Goal: Task Accomplishment & Management: Complete application form

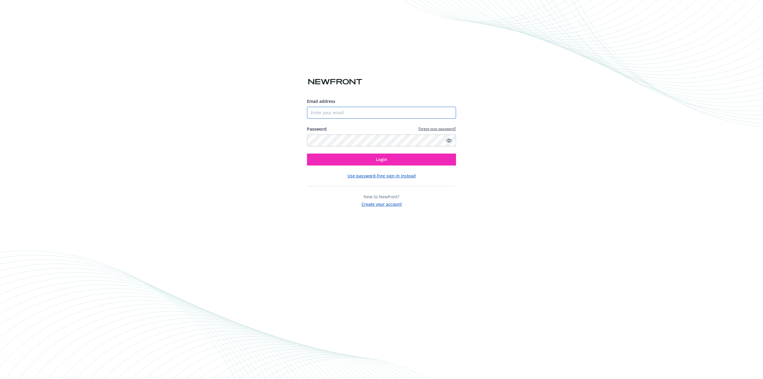
click at [356, 109] on input "Email address" at bounding box center [381, 113] width 149 height 12
click at [313, 106] on div "Email address" at bounding box center [381, 108] width 149 height 21
click at [307, 119] on div at bounding box center [307, 119] width 0 height 0
click at [300, 120] on div "Email address Password Forgot your password? Login Use password-free sign in in…" at bounding box center [381, 189] width 763 height 379
click at [331, 106] on div "Email address" at bounding box center [381, 108] width 149 height 21
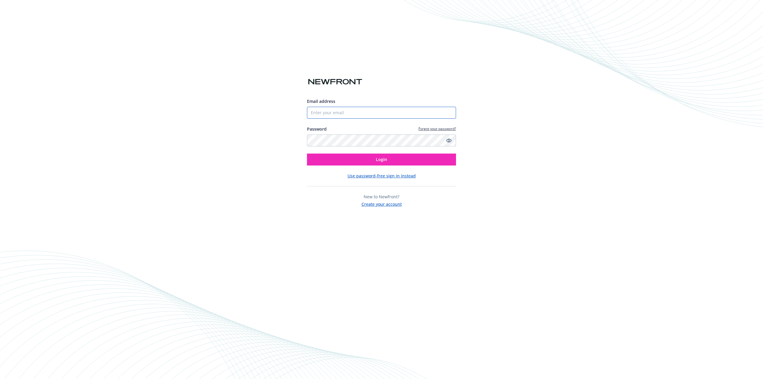
click at [334, 111] on input "Email address" at bounding box center [381, 113] width 149 height 12
click at [370, 111] on input "Email address" at bounding box center [381, 113] width 149 height 12
type input "[EMAIL_ADDRESS][DOMAIN_NAME]"
click at [435, 129] on link "Forgot your password?" at bounding box center [438, 128] width 38 height 5
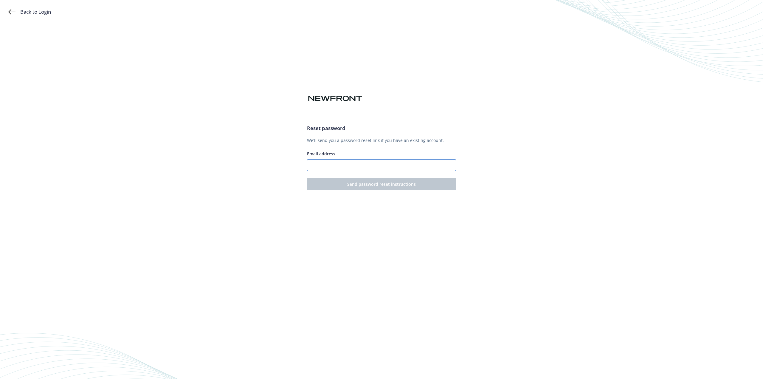
click at [348, 160] on input "Email address" at bounding box center [381, 165] width 149 height 12
type input "[EMAIL_ADDRESS][DOMAIN_NAME]"
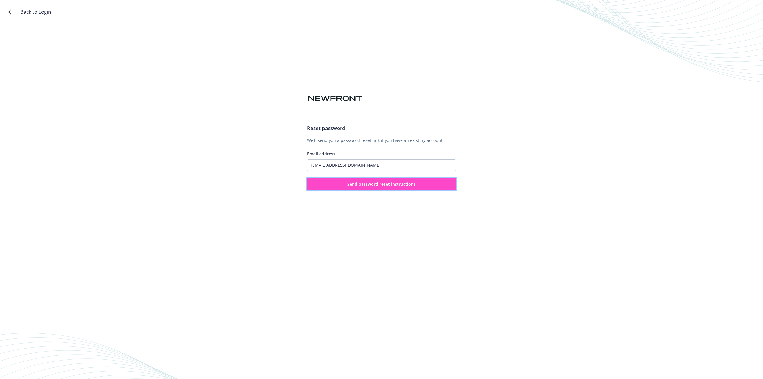
click at [367, 186] on span "Send password reset instructions" at bounding box center [381, 184] width 69 height 6
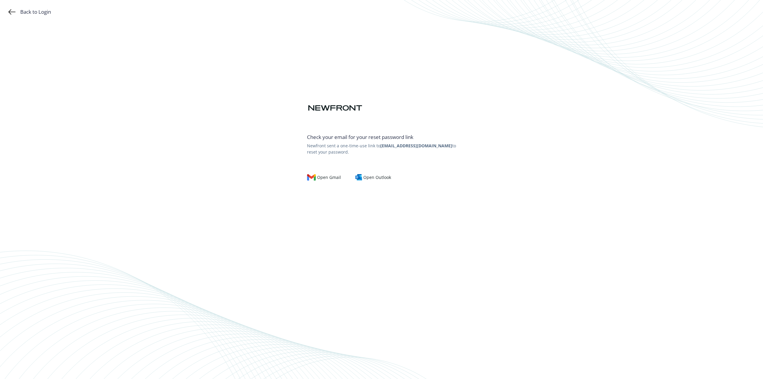
click at [35, 17] on div "Back to Login Check your email for your reset password link Newfront sent a one…" at bounding box center [381, 189] width 763 height 379
click at [35, 13] on div "Back to Login" at bounding box center [29, 11] width 43 height 7
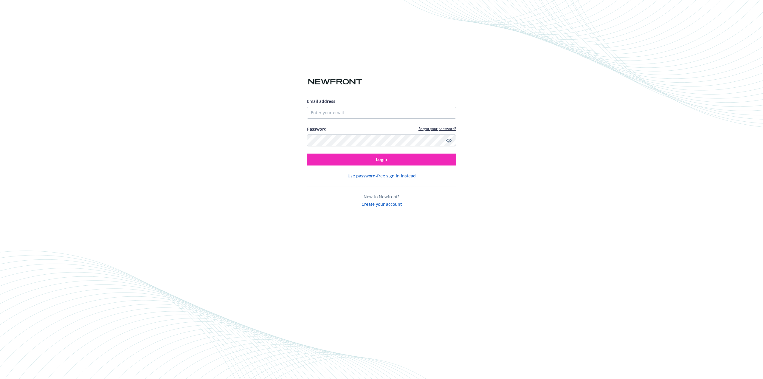
click at [380, 176] on button "Use password-free sign in instead" at bounding box center [382, 176] width 68 height 6
click at [442, 131] on link "Forgot your password?" at bounding box center [438, 128] width 38 height 5
click at [384, 204] on button "Create your account" at bounding box center [382, 203] width 40 height 7
click at [380, 174] on button "Use password-free sign in instead" at bounding box center [382, 176] width 68 height 6
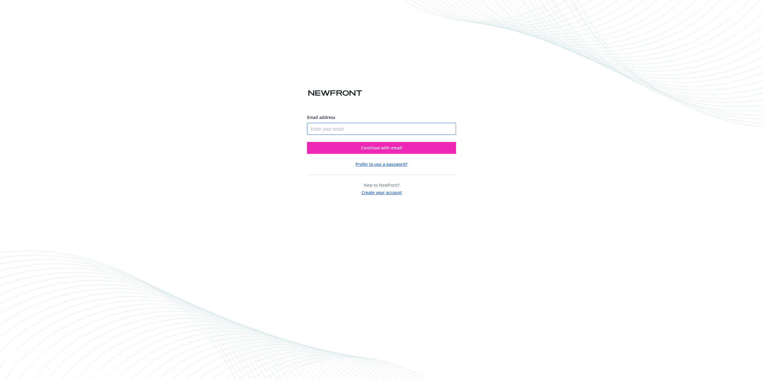
click at [378, 123] on input "Email address" at bounding box center [381, 129] width 149 height 12
type input "[EMAIL_ADDRESS][DOMAIN_NAME]"
click at [375, 149] on span "Continue with email" at bounding box center [381, 148] width 41 height 6
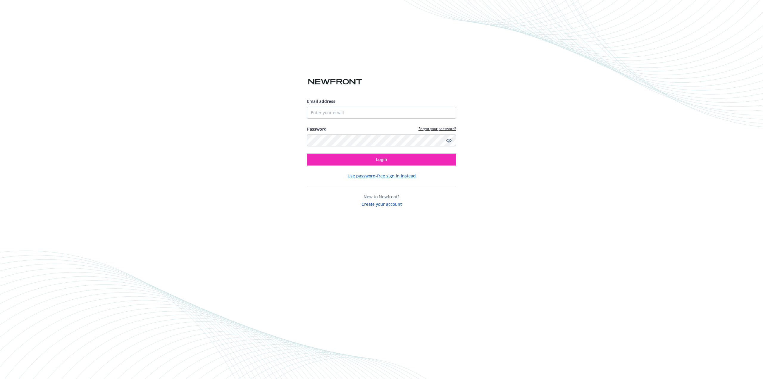
click at [376, 175] on button "Use password-free sign in instead" at bounding box center [382, 176] width 68 height 6
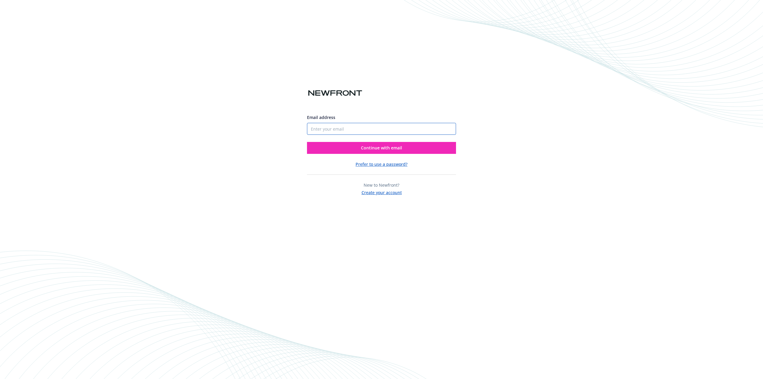
click at [375, 123] on input "Email address" at bounding box center [381, 129] width 149 height 12
click at [272, 178] on div "Email address Continue with email Prefer to use a password? New to Newfront? Cr…" at bounding box center [381, 189] width 763 height 379
click at [398, 194] on button "Create your account" at bounding box center [382, 191] width 40 height 7
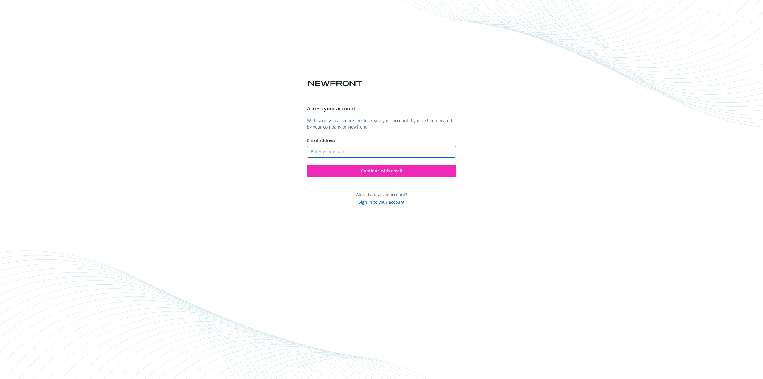
click at [359, 153] on input "Email address" at bounding box center [381, 152] width 149 height 12
type input "[EMAIL_ADDRESS][DOMAIN_NAME]"
